Goal: Task Accomplishment & Management: Manage account settings

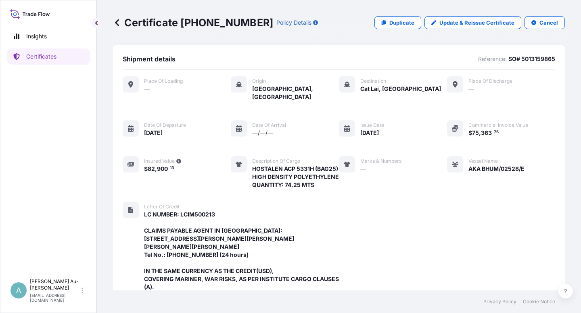
scroll to position [288, 0]
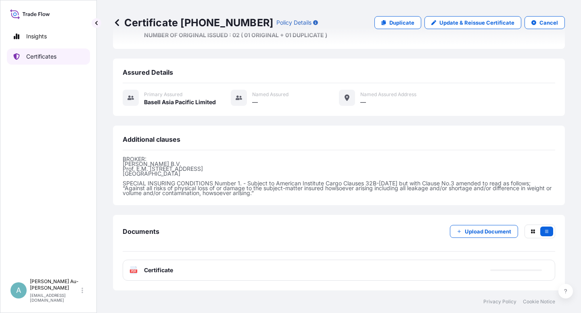
click at [40, 59] on p "Certificates" at bounding box center [41, 56] width 30 height 8
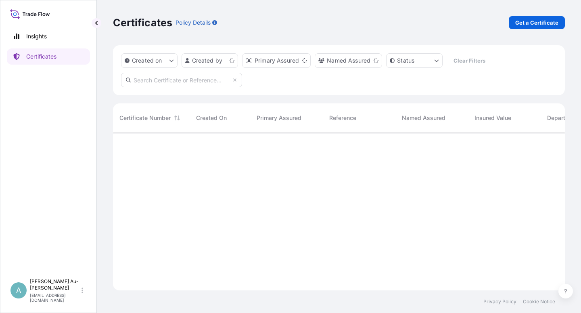
scroll to position [155, 445]
click at [198, 84] on input "text" at bounding box center [181, 80] width 121 height 15
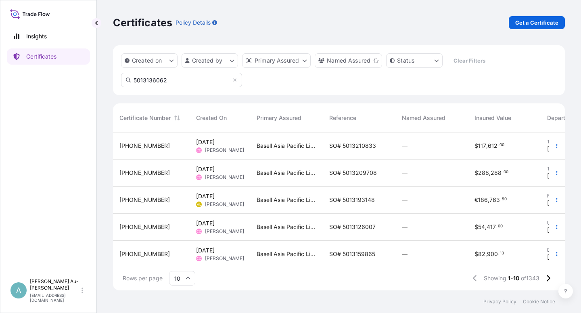
type input "5013136062"
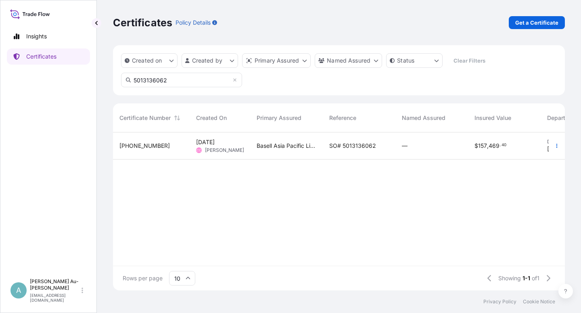
click at [362, 147] on span "SO# 5013136062" at bounding box center [352, 146] width 47 height 8
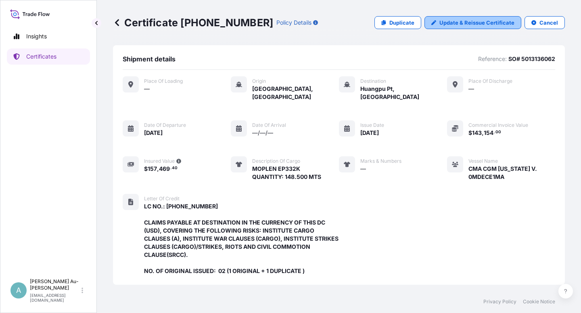
click at [463, 24] on p "Update & Reissue Certificate" at bounding box center [477, 23] width 75 height 8
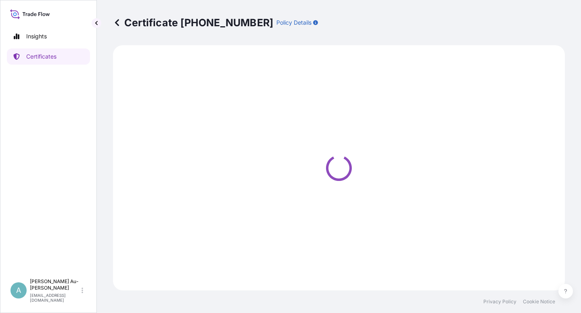
select select "Sea"
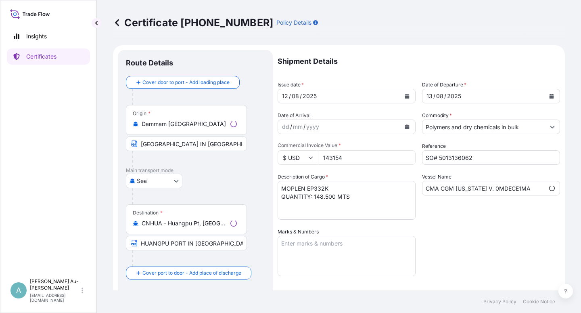
scroll to position [41, 0]
select select "32034"
click at [406, 97] on icon "Calendar" at bounding box center [407, 96] width 4 height 5
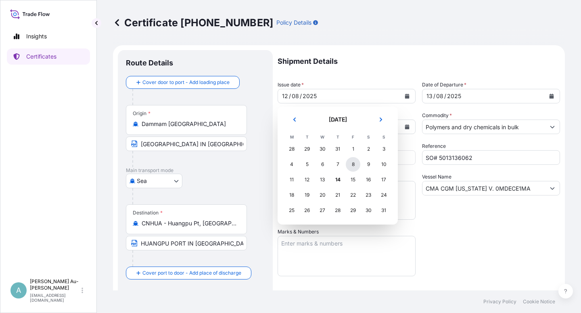
click at [358, 165] on div "8" at bounding box center [353, 164] width 15 height 15
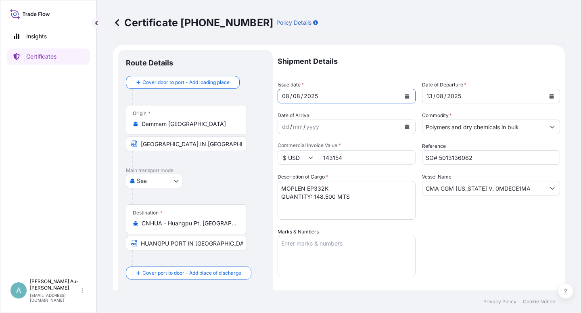
click at [549, 95] on button "Calendar" at bounding box center [551, 96] width 13 height 13
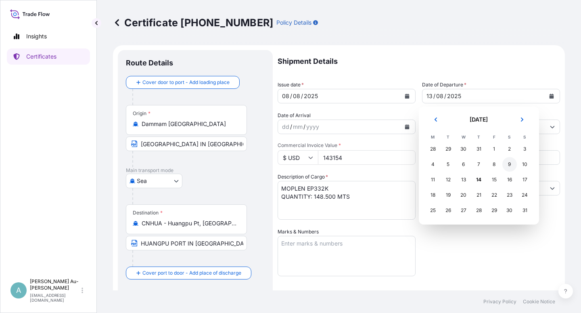
click at [509, 171] on div "9" at bounding box center [510, 164] width 15 height 15
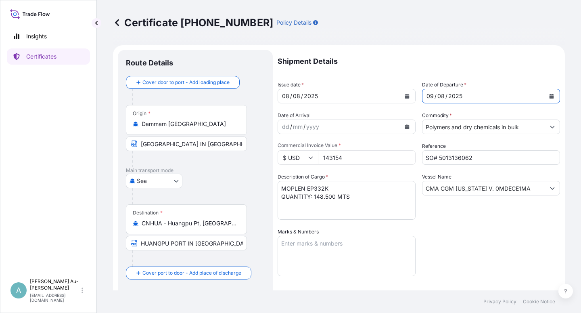
click at [503, 254] on div "Shipment Details Issue date * [DATE] Date of Departure * [DATE] Date of Arrival…" at bounding box center [419, 257] width 283 height 415
click at [488, 244] on div "Shipment Details Issue date * [DATE] Date of Departure * [DATE] Date of Arrival…" at bounding box center [419, 257] width 283 height 415
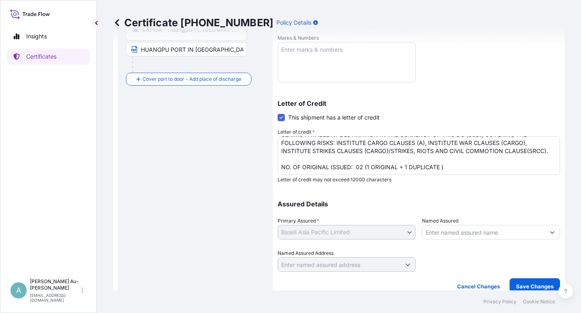
scroll to position [198, 0]
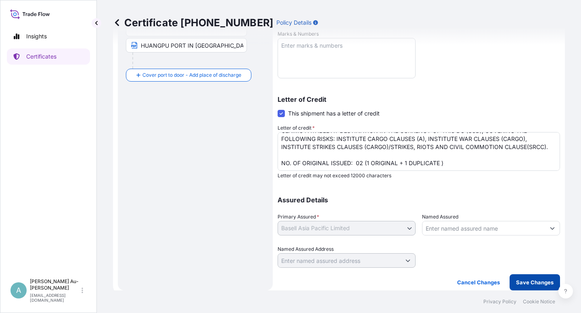
click at [529, 282] on p "Save Changes" at bounding box center [535, 282] width 38 height 8
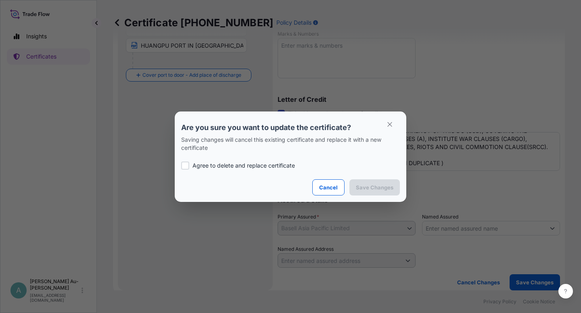
click at [232, 166] on p "Agree to delete and replace certificate" at bounding box center [244, 165] width 103 height 8
checkbox input "true"
click at [371, 183] on p "Save Changes" at bounding box center [375, 187] width 38 height 8
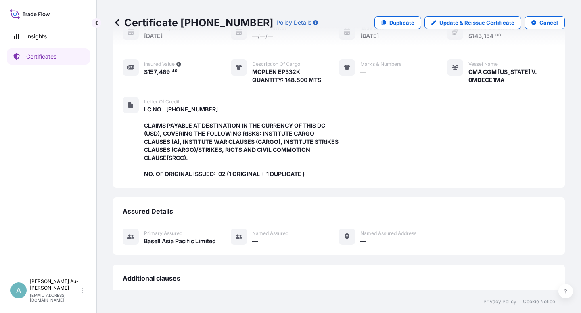
scroll to position [232, 0]
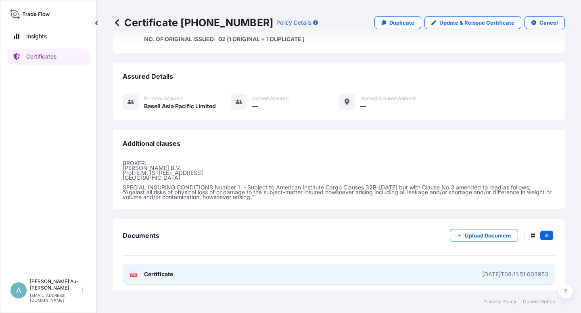
click at [158, 274] on link "PDF Certificate [DATE]T08:11:51.603953" at bounding box center [339, 274] width 433 height 21
